Goal: Task Accomplishment & Management: Manage account settings

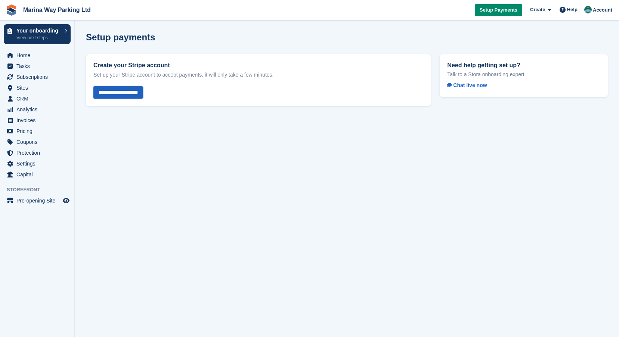
click at [114, 91] on input "**********" at bounding box center [118, 92] width 50 height 12
